Goal: Task Accomplishment & Management: Manage account settings

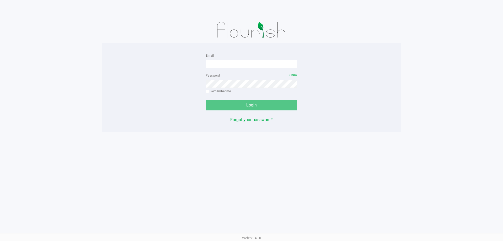
click at [256, 65] on input "Email" at bounding box center [251, 64] width 92 height 8
type input "[EMAIL_ADDRESS][DOMAIN_NAME]"
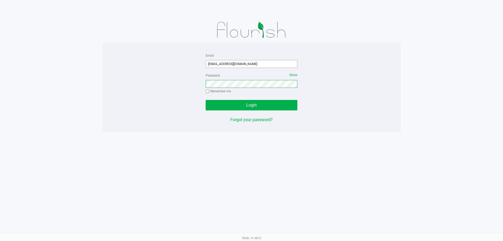
click at [205, 100] on button "Login" at bounding box center [251, 105] width 92 height 10
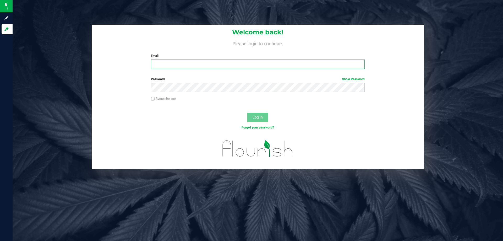
click at [183, 62] on input "Email" at bounding box center [257, 63] width 213 height 9
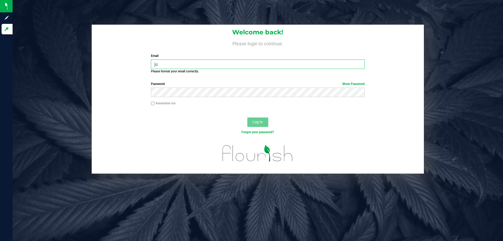
type input "j"
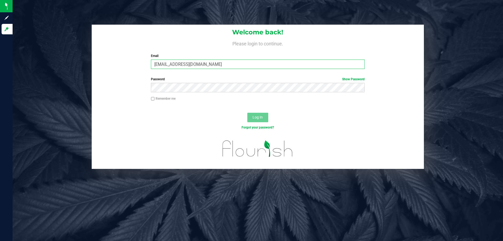
type input "[EMAIL_ADDRESS][DOMAIN_NAME]"
click at [247, 113] on button "Log In" at bounding box center [257, 117] width 21 height 9
